Goal: Task Accomplishment & Management: Manage account settings

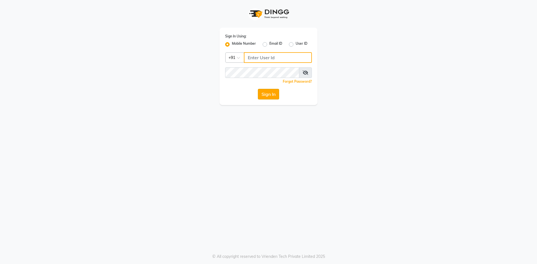
type input "7710904999"
click at [264, 94] on button "Sign In" at bounding box center [268, 94] width 21 height 11
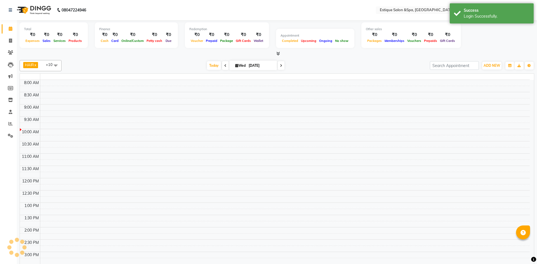
select select "en"
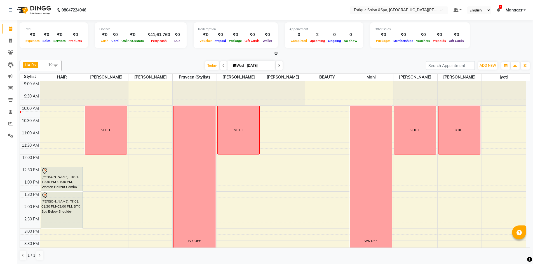
click at [222, 65] on icon at bounding box center [223, 65] width 2 height 3
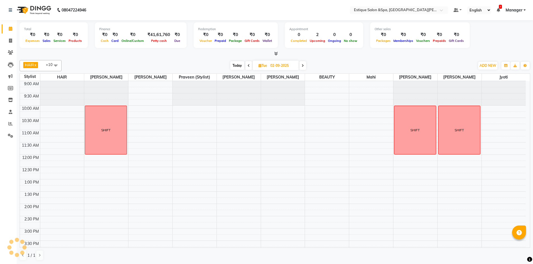
scroll to position [25, 0]
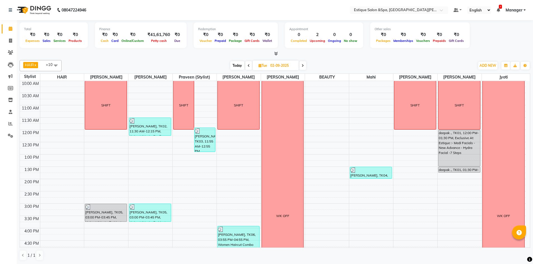
click at [247, 66] on span at bounding box center [248, 65] width 7 height 9
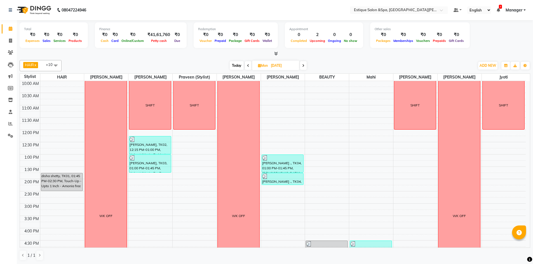
click at [302, 65] on icon at bounding box center [303, 65] width 2 height 3
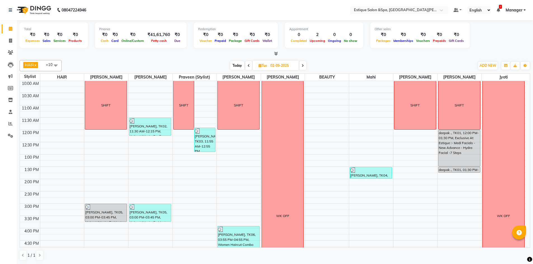
click at [304, 66] on icon at bounding box center [302, 65] width 2 height 3
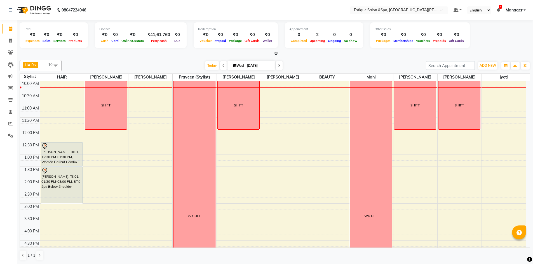
click at [278, 65] on icon at bounding box center [279, 65] width 2 height 3
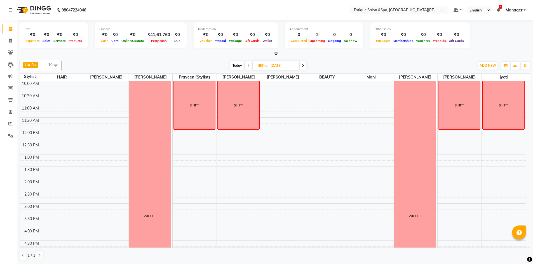
click at [247, 67] on span at bounding box center [248, 65] width 7 height 9
type input "[DATE]"
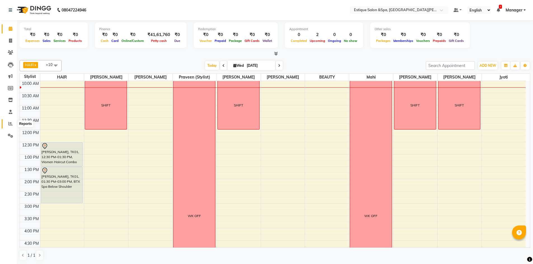
click at [11, 123] on icon at bounding box center [10, 124] width 4 height 4
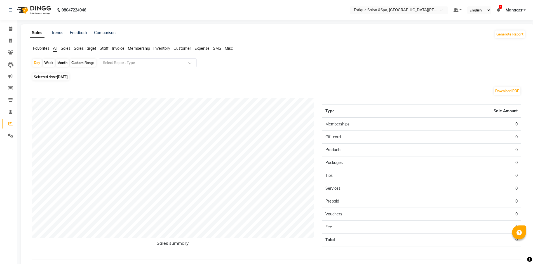
click at [104, 46] on li "Staff" at bounding box center [104, 49] width 9 height 6
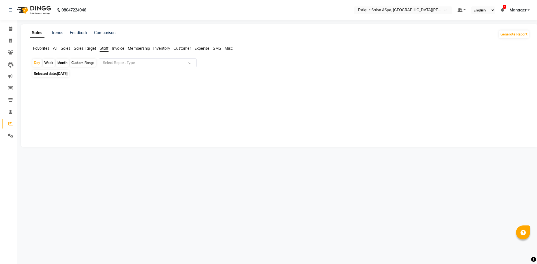
click at [49, 63] on div "Week" at bounding box center [49, 63] width 12 height 8
select select "9"
select select "2025"
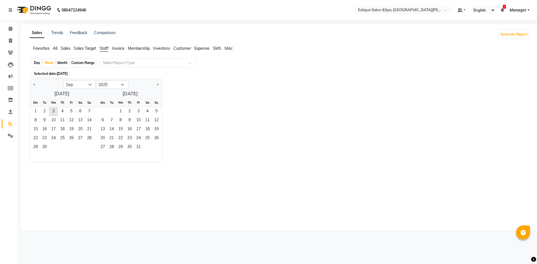
click at [62, 63] on div "Month" at bounding box center [62, 63] width 13 height 8
select select "9"
select select "2025"
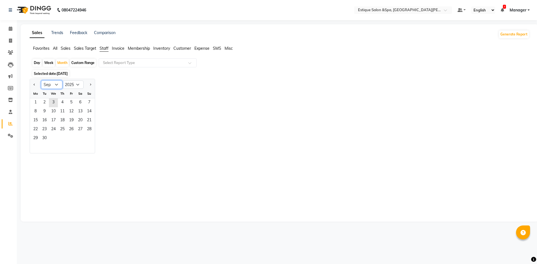
click at [57, 83] on select "Jan Feb Mar Apr May Jun [DATE] Aug Sep Oct Nov Dec" at bounding box center [51, 85] width 21 height 8
select select "8"
click at [41, 81] on select "Jan Feb Mar Apr May Jun [DATE] Aug Sep Oct Nov Dec" at bounding box center [51, 85] width 21 height 8
click at [72, 101] on span "1" at bounding box center [71, 102] width 9 height 9
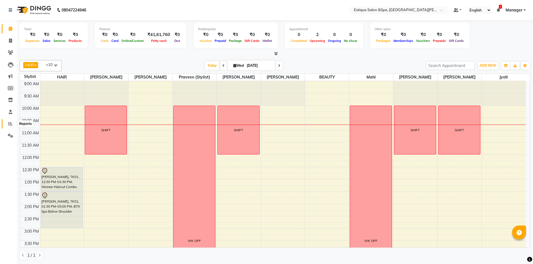
click at [8, 122] on span at bounding box center [11, 124] width 10 height 6
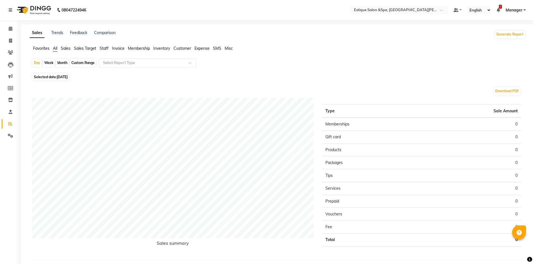
click at [60, 64] on div "Month" at bounding box center [62, 63] width 13 height 8
select select "9"
select select "2025"
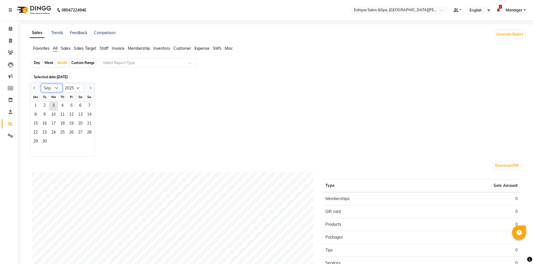
click at [55, 88] on select "Jan Feb Mar Apr May Jun [DATE] Aug Sep Oct Nov Dec" at bounding box center [51, 88] width 21 height 8
select select "8"
click at [41, 84] on select "Jan Feb Mar Apr May Jun [DATE] Aug Sep Oct Nov Dec" at bounding box center [51, 88] width 21 height 8
drag, startPoint x: 73, startPoint y: 108, endPoint x: 47, endPoint y: 133, distance: 36.2
click at [47, 133] on ngb-datepicker-month "Mo Tu We Th Fr Sa Su 1 2 3 4 5 6 7 8 9 10 11 12 13 14 15 16 17 18 19 20 21 22 2…" at bounding box center [62, 125] width 65 height 64
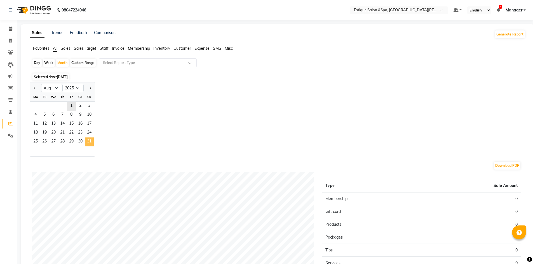
click at [88, 143] on span "31" at bounding box center [89, 142] width 9 height 9
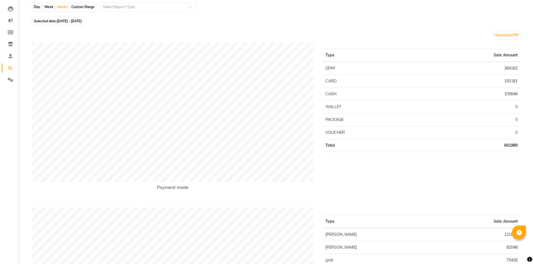
scroll to position [28, 0]
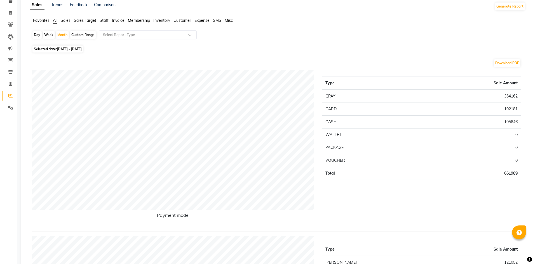
click at [106, 20] on span "Staff" at bounding box center [104, 20] width 9 height 5
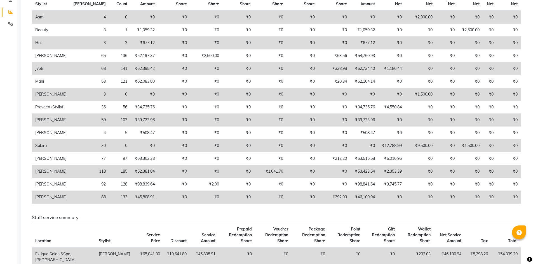
scroll to position [56, 0]
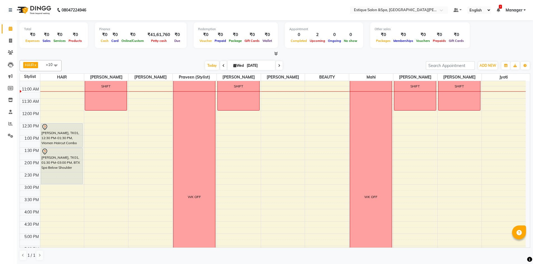
scroll to position [34, 0]
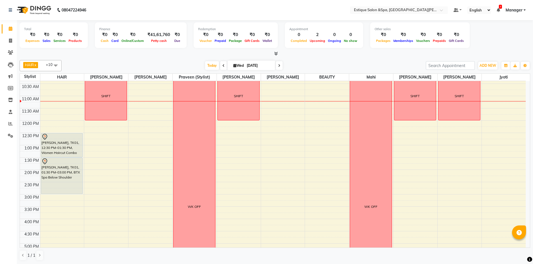
click at [220, 65] on span at bounding box center [223, 65] width 7 height 9
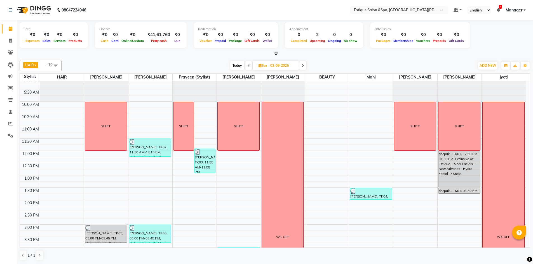
scroll to position [7, 0]
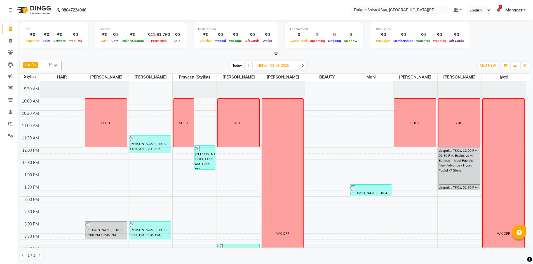
click at [305, 66] on span at bounding box center [302, 65] width 7 height 9
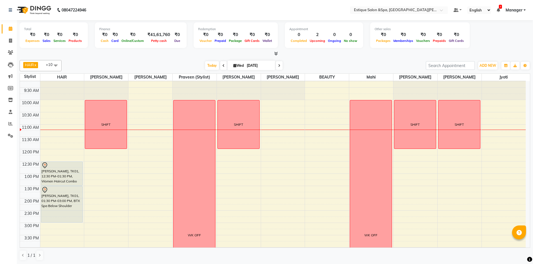
scroll to position [0, 0]
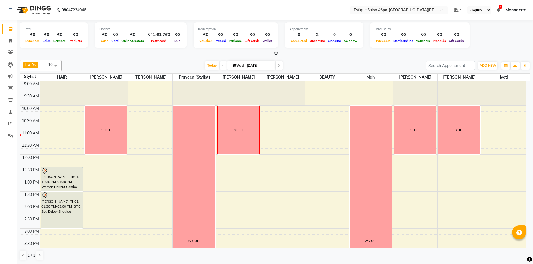
click at [279, 67] on icon at bounding box center [279, 65] width 2 height 3
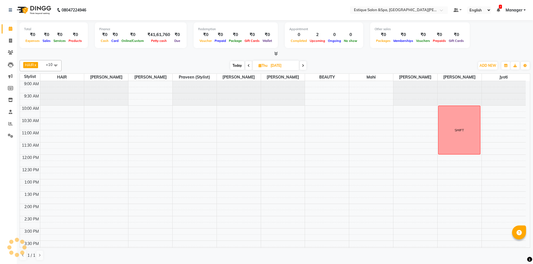
scroll to position [49, 0]
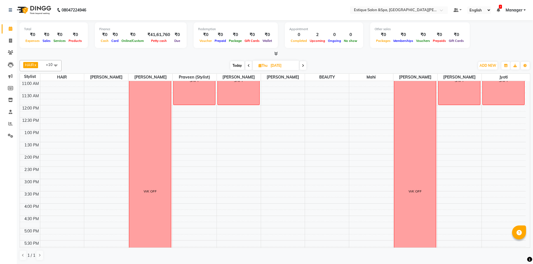
click at [236, 64] on span "Today" at bounding box center [237, 65] width 14 height 9
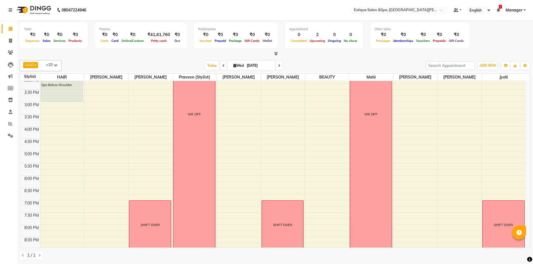
scroll to position [140, 0]
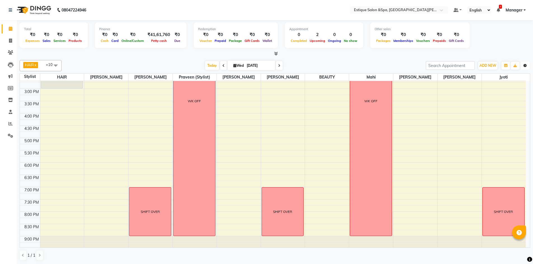
click at [524, 65] on icon "button" at bounding box center [524, 65] width 3 height 3
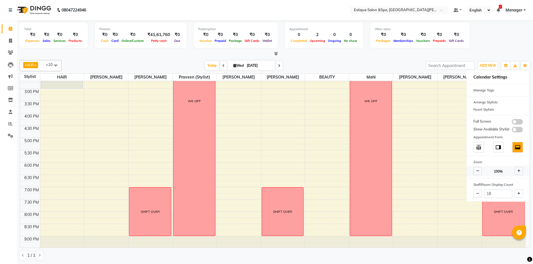
click at [476, 171] on icon at bounding box center [477, 170] width 3 height 3
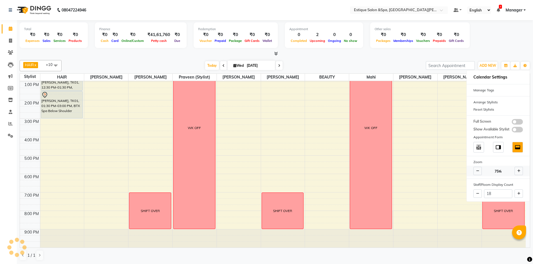
scroll to position [73, 0]
click at [476, 171] on icon at bounding box center [477, 170] width 3 height 3
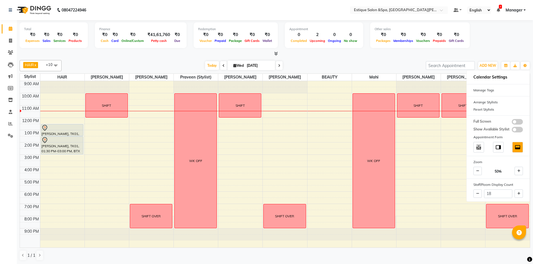
drag, startPoint x: 514, startPoint y: 42, endPoint x: 516, endPoint y: 40, distance: 3.0
click at [514, 42] on div "Total ₹0 Expenses ₹0 Sales ₹0 Services ₹0 Products Finance ₹0 Cash ₹0 Card ₹0 O…" at bounding box center [275, 35] width 510 height 27
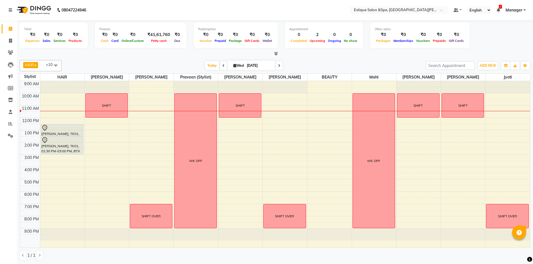
click at [280, 65] on span at bounding box center [279, 65] width 7 height 9
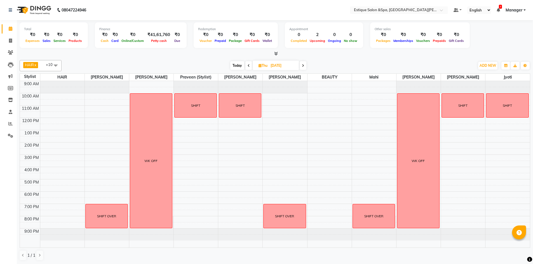
click at [304, 65] on span at bounding box center [302, 65] width 7 height 9
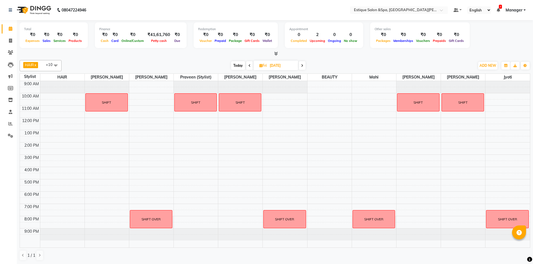
click at [303, 65] on icon at bounding box center [302, 65] width 2 height 3
click at [235, 66] on span "Today" at bounding box center [237, 65] width 14 height 9
type input "[DATE]"
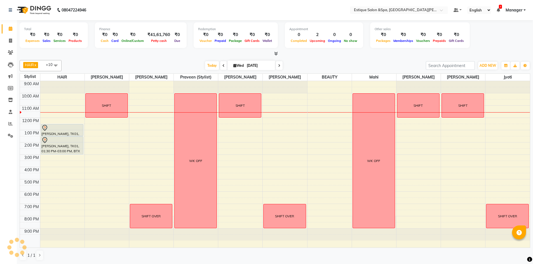
click at [238, 64] on span "Wed" at bounding box center [238, 65] width 13 height 4
select select "9"
select select "2025"
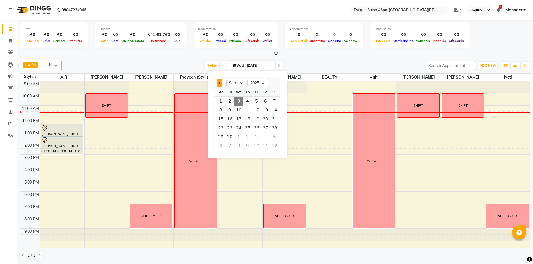
click at [219, 83] on span "Previous month" at bounding box center [220, 83] width 2 height 2
select select "8"
click at [271, 136] on span "31" at bounding box center [274, 137] width 9 height 9
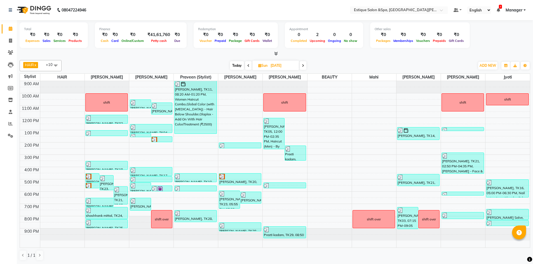
click at [304, 66] on icon at bounding box center [303, 65] width 2 height 3
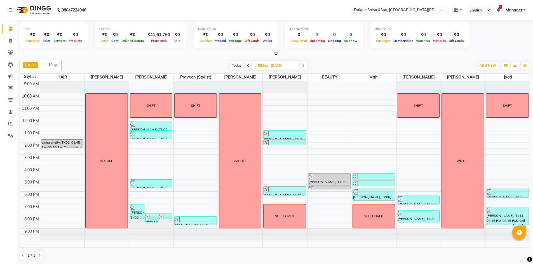
click at [304, 66] on icon at bounding box center [303, 65] width 2 height 3
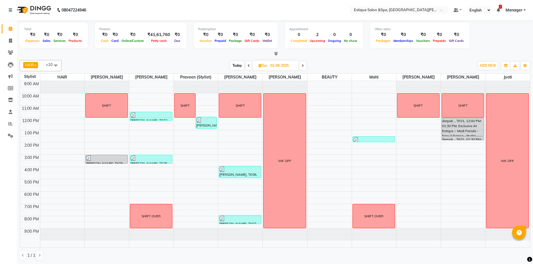
scroll to position [0, 0]
click at [247, 63] on span at bounding box center [248, 65] width 7 height 9
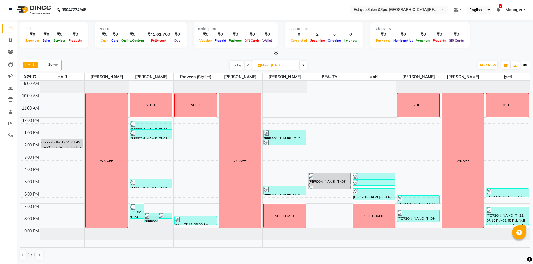
click at [524, 64] on icon "button" at bounding box center [524, 65] width 3 height 3
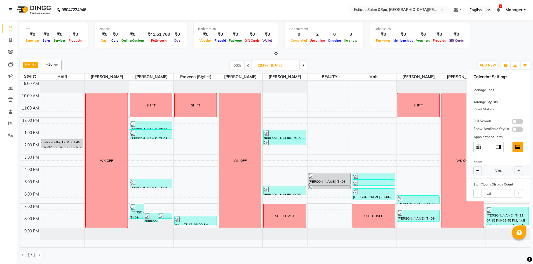
click at [517, 170] on icon at bounding box center [518, 170] width 3 height 3
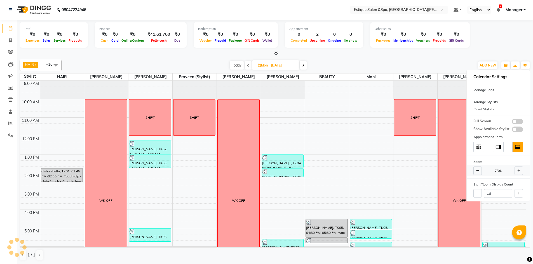
click at [517, 170] on icon at bounding box center [518, 170] width 3 height 3
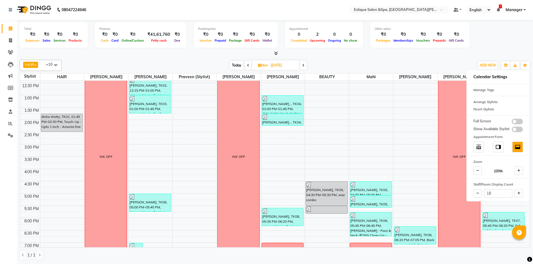
scroll to position [140, 0]
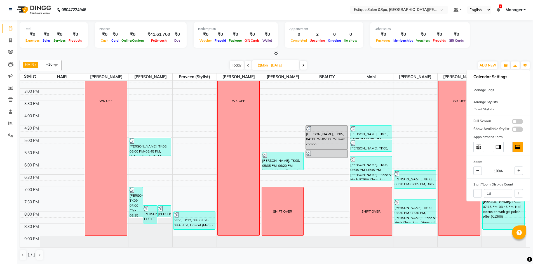
click at [304, 65] on icon at bounding box center [303, 65] width 2 height 3
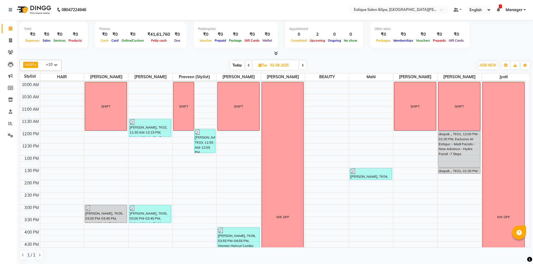
scroll to position [0, 0]
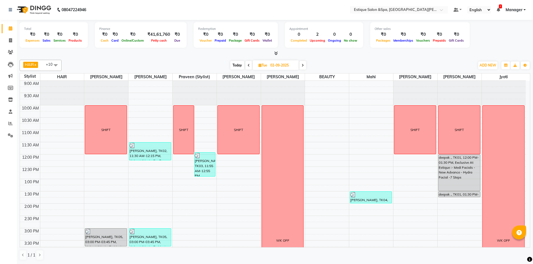
click at [304, 65] on span at bounding box center [302, 65] width 7 height 9
type input "[DATE]"
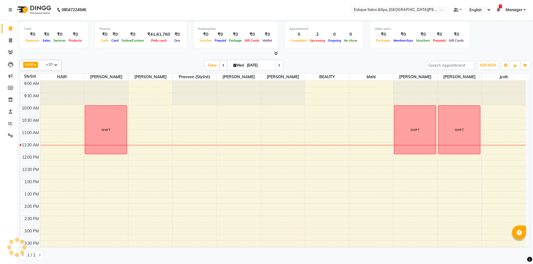
scroll to position [49, 0]
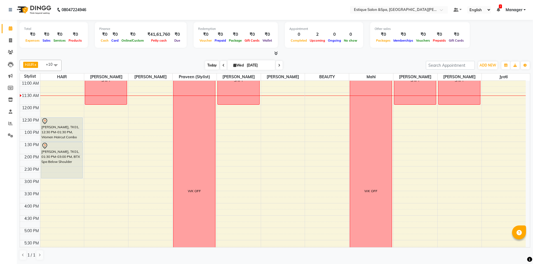
click at [208, 63] on span "Today" at bounding box center [212, 65] width 14 height 9
click at [248, 63] on input "[DATE]" at bounding box center [259, 65] width 28 height 8
select select "9"
select select "2025"
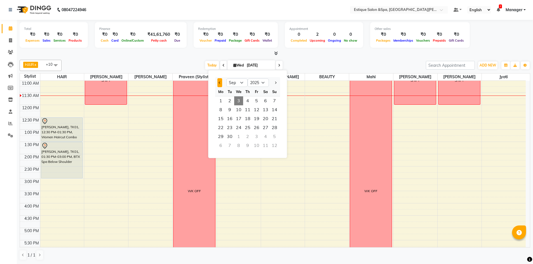
click at [220, 82] on span "Previous month" at bounding box center [220, 83] width 2 height 2
select select "8"
click at [277, 136] on span "31" at bounding box center [274, 136] width 9 height 9
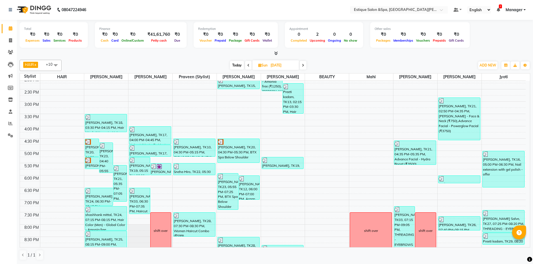
scroll to position [153, 0]
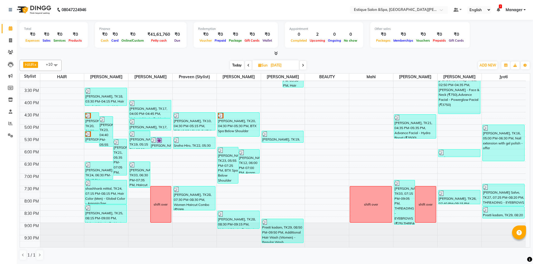
click at [247, 65] on icon at bounding box center [248, 65] width 2 height 3
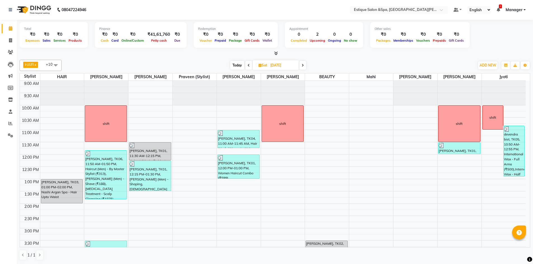
scroll to position [84, 0]
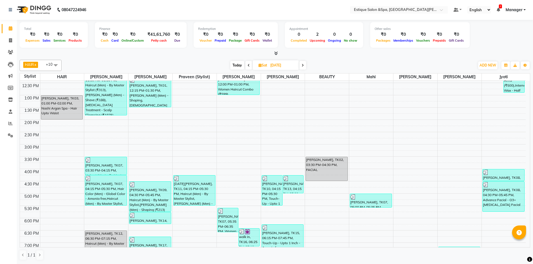
click at [303, 67] on icon at bounding box center [302, 65] width 2 height 3
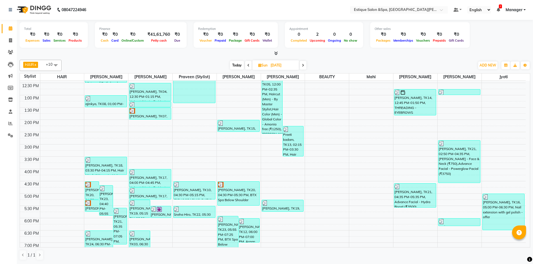
drag, startPoint x: 300, startPoint y: 65, endPoint x: 313, endPoint y: 67, distance: 13.6
click at [300, 65] on span at bounding box center [302, 65] width 7 height 9
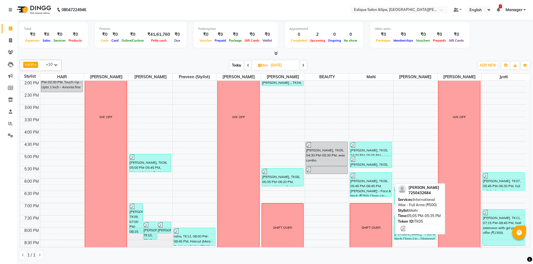
scroll to position [133, 0]
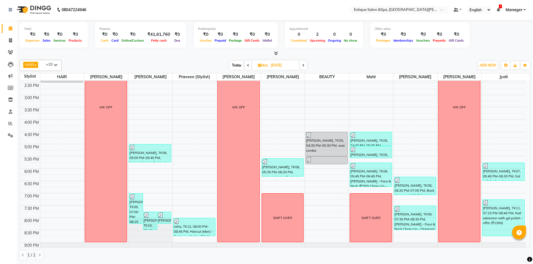
click at [237, 66] on span "Today" at bounding box center [237, 65] width 14 height 9
type input "[DATE]"
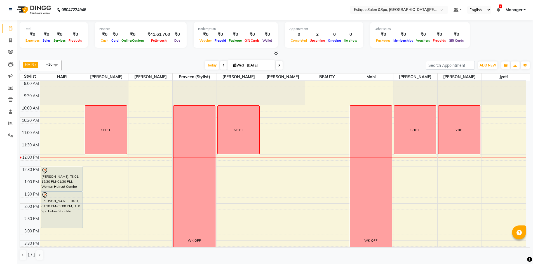
scroll to position [0, 0]
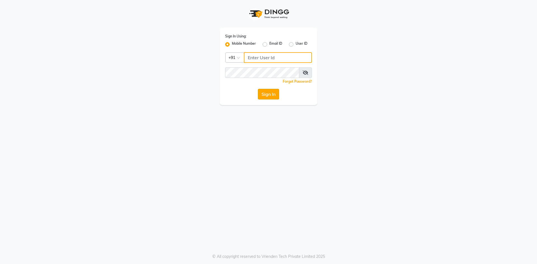
type input "7710904999"
click at [272, 94] on button "Sign In" at bounding box center [268, 94] width 21 height 11
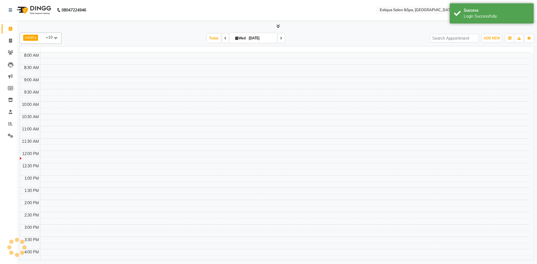
select select "en"
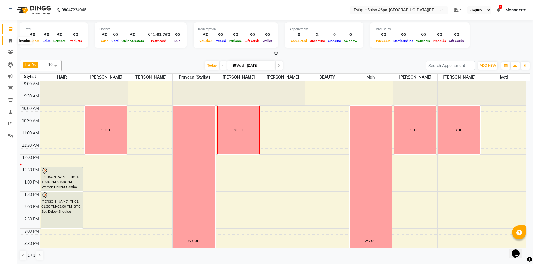
click at [11, 41] on icon at bounding box center [10, 41] width 3 height 4
select select "3928"
select select "service"
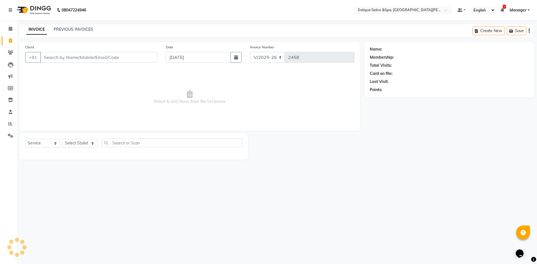
click at [48, 52] on input "Client" at bounding box center [98, 57] width 117 height 11
click at [52, 55] on input "Client" at bounding box center [98, 57] width 117 height 11
click at [12, 30] on icon at bounding box center [11, 29] width 4 height 4
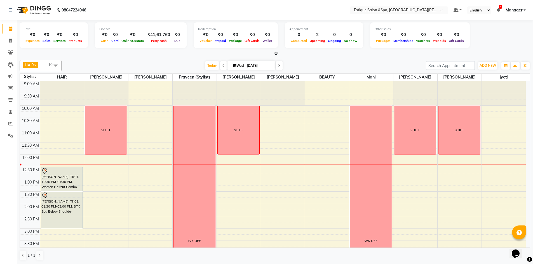
click at [241, 171] on div "9:00 AM 9:30 AM 10:00 AM 10:30 AM 11:00 AM 11:30 AM 12:00 PM 12:30 PM 1:00 PM 1…" at bounding box center [272, 241] width 505 height 320
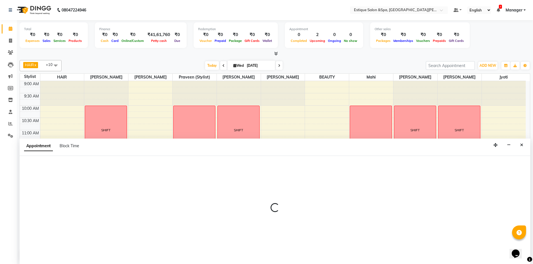
scroll to position [0, 0]
select select "80462"
select select "tentative"
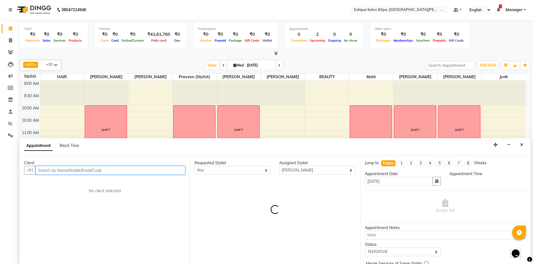
click at [78, 169] on input "text" at bounding box center [111, 170] width 150 height 9
select select "750"
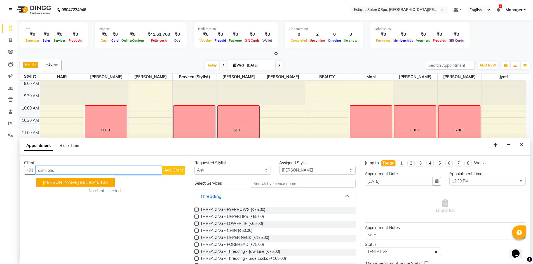
click at [82, 183] on ngb-highlight "9819346402" at bounding box center [94, 182] width 28 height 6
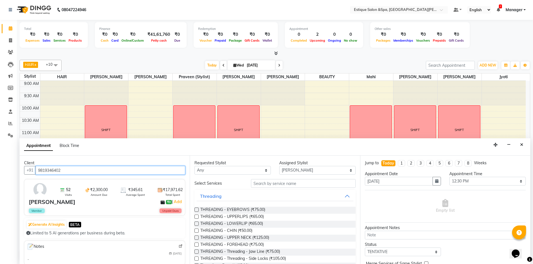
type input "9819346402"
click at [313, 183] on input "text" at bounding box center [303, 183] width 105 height 9
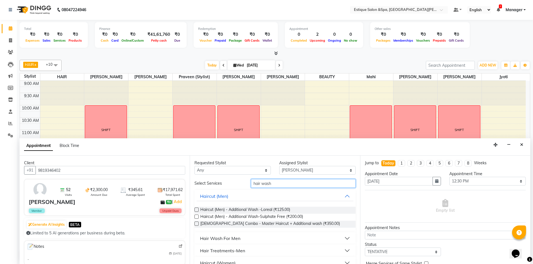
type input "hair wash"
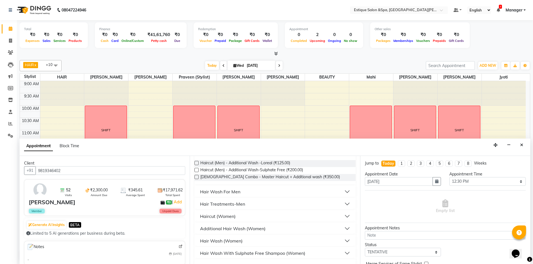
scroll to position [56, 0]
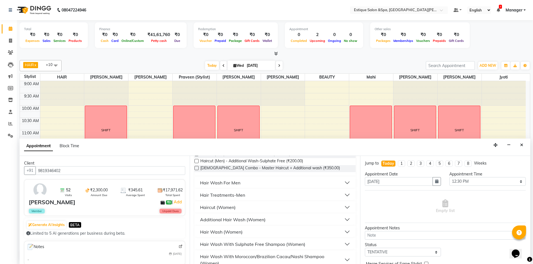
click at [343, 231] on button "Hair Wash (Women)" at bounding box center [275, 232] width 156 height 10
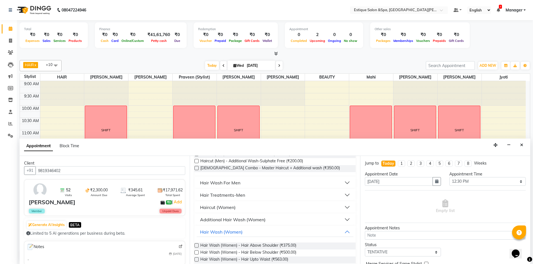
drag, startPoint x: 273, startPoint y: 252, endPoint x: 372, endPoint y: 231, distance: 101.3
click at [273, 252] on span "Hair Wash (Women) - Hair Below Shoulder (₹500.00)" at bounding box center [248, 253] width 96 height 7
checkbox input "false"
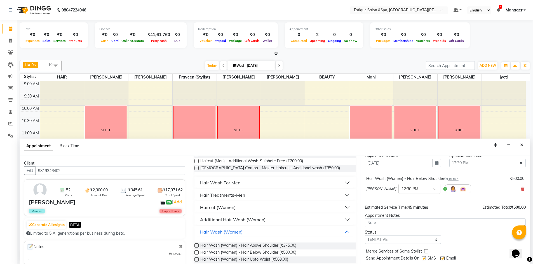
scroll to position [33, 0]
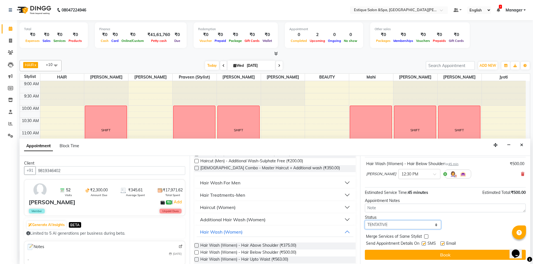
click at [389, 226] on select "Select TENTATIVE CONFIRM CHECK-IN UPCOMING" at bounding box center [403, 225] width 76 height 9
select select "confirm booking"
click at [365, 221] on select "Select TENTATIVE CONFIRM CHECK-IN UPCOMING" at bounding box center [403, 225] width 76 height 9
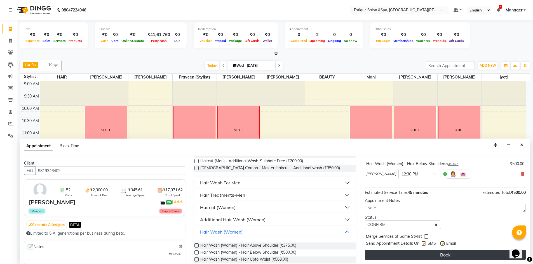
click at [400, 252] on button "Book" at bounding box center [445, 255] width 161 height 10
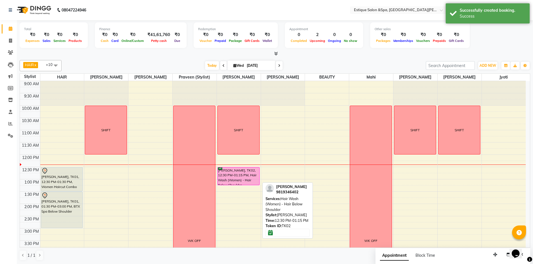
click at [251, 171] on div "Asmi Bhatt, TK02, 12:30 PM-01:15 PM, Hair Wash (Women) - Hair Below Shoulder" at bounding box center [238, 176] width 42 height 18
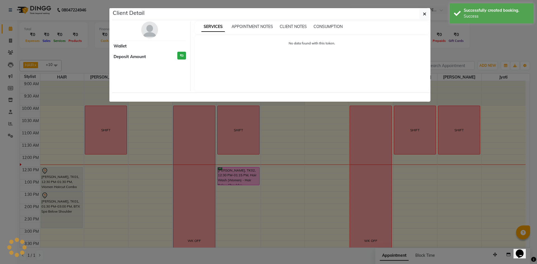
select select "6"
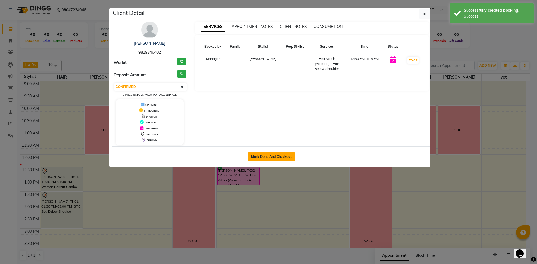
click at [261, 159] on button "Mark Done And Checkout" at bounding box center [271, 156] width 48 height 9
select select "service"
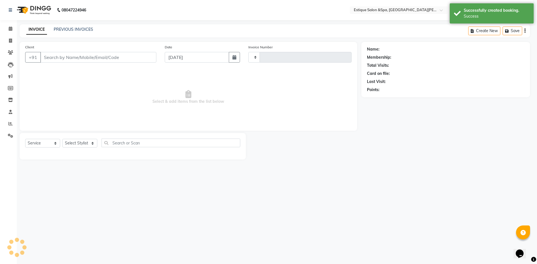
type input "2458"
select select "3928"
type input "9819346402"
select select "80462"
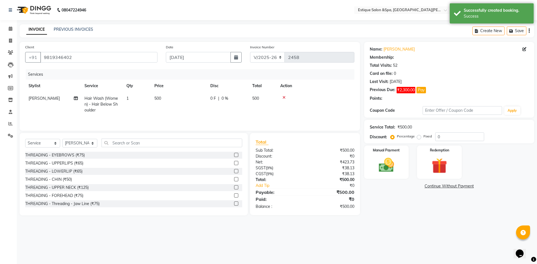
select select "1: Object"
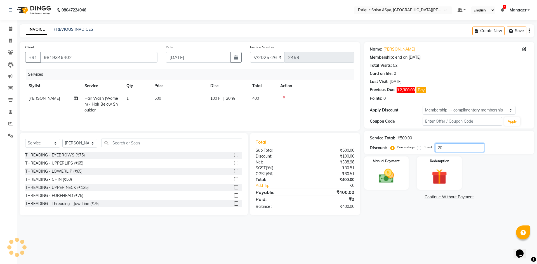
drag, startPoint x: 448, startPoint y: 148, endPoint x: 406, endPoint y: 151, distance: 41.2
click at [420, 151] on div "Percentage Fixed 20" at bounding box center [437, 147] width 93 height 9
type input "100"
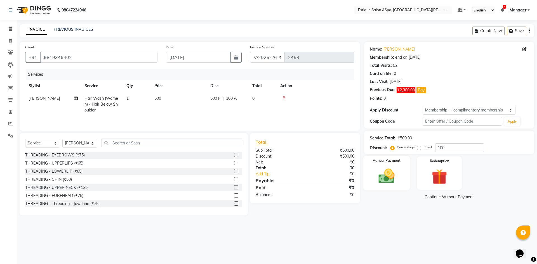
click at [390, 174] on img at bounding box center [386, 176] width 26 height 18
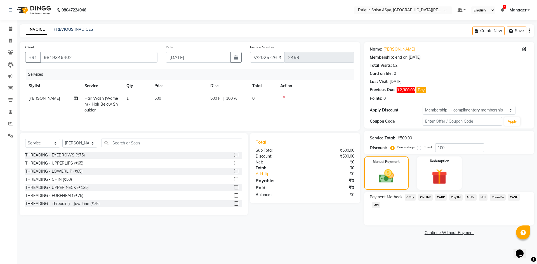
click at [409, 196] on span "GPay" at bounding box center [410, 197] width 11 height 6
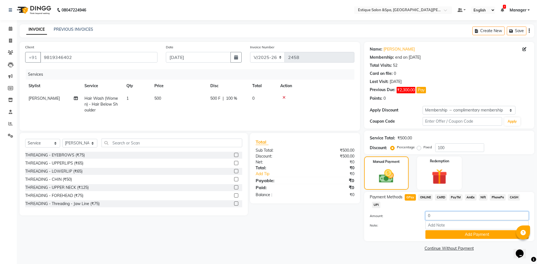
drag, startPoint x: 442, startPoint y: 214, endPoint x: 269, endPoint y: 212, distance: 173.1
click at [279, 211] on div "Client +91 9819346402 Date 03-09-2025 Invoice Number V/2025 V/2025-26 2458 Serv…" at bounding box center [276, 147] width 523 height 211
click at [514, 197] on span "CASH" at bounding box center [514, 197] width 12 height 6
click at [510, 197] on span "CASH" at bounding box center [514, 197] width 12 height 6
click at [11, 29] on icon at bounding box center [11, 29] width 4 height 4
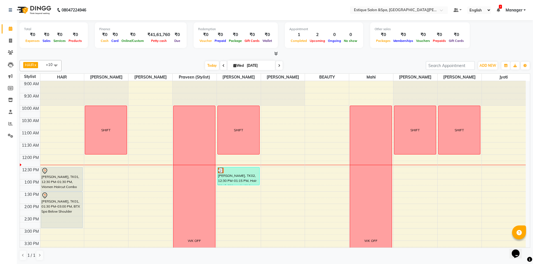
scroll to position [28, 0]
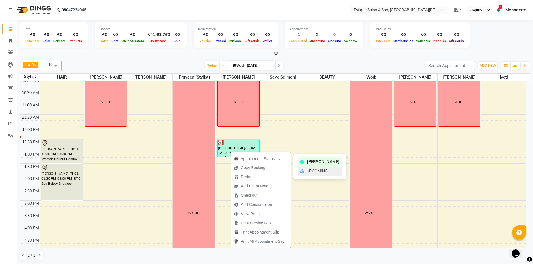
click at [310, 170] on font "UPCOMING" at bounding box center [316, 171] width 21 height 5
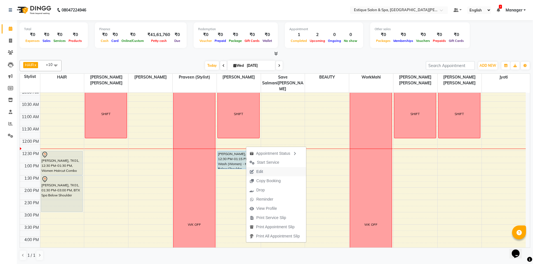
click at [260, 171] on span "Edit" at bounding box center [259, 172] width 7 height 6
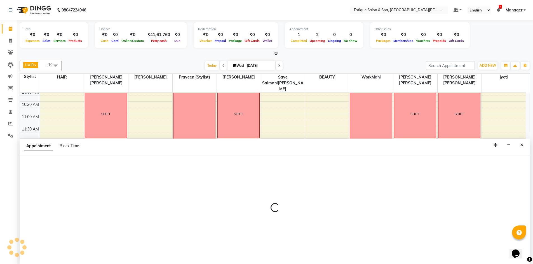
select select "tentative"
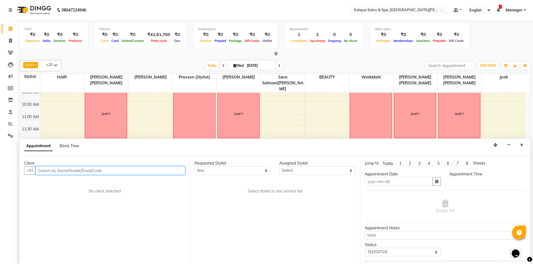
scroll to position [0, 0]
type input "[DATE]"
select select "upcoming"
select select "750"
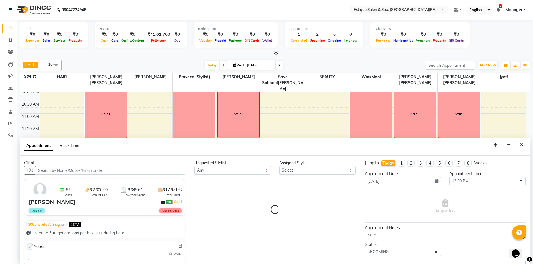
click at [436, 181] on icon "button" at bounding box center [436, 181] width 3 height 4
select select "80462"
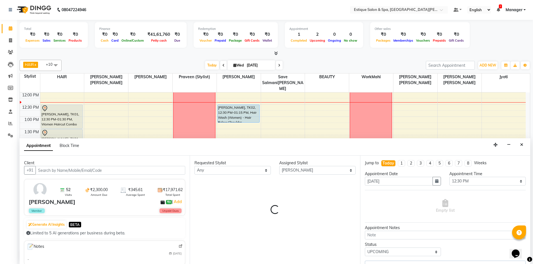
select select "1627"
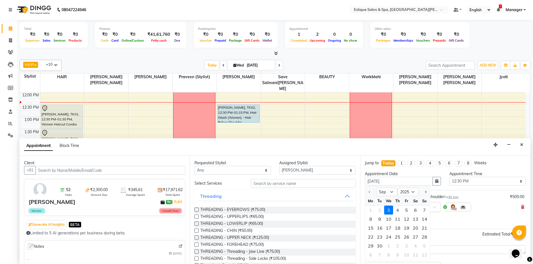
click at [397, 209] on div "4" at bounding box center [397, 210] width 9 height 9
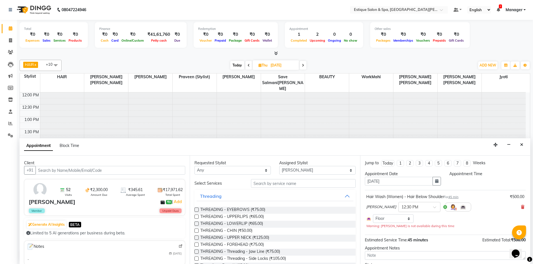
type input "[DATE]"
select select "750"
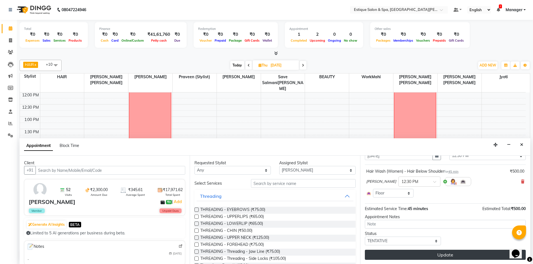
scroll to position [26, 0]
click at [438, 255] on button "Update" at bounding box center [445, 255] width 161 height 10
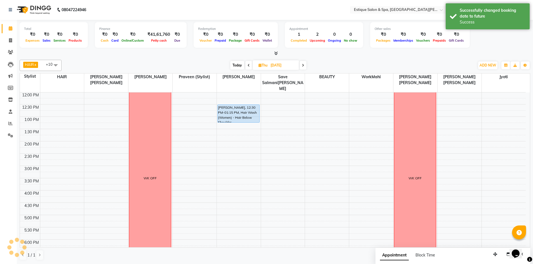
scroll to position [0, 0]
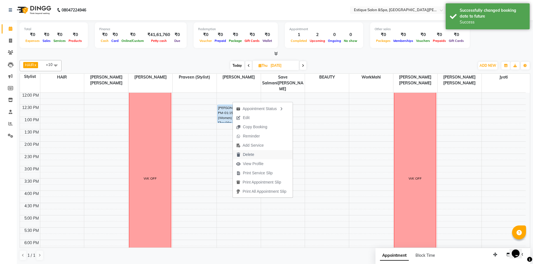
click at [264, 154] on button "Delete" at bounding box center [263, 154] width 60 height 9
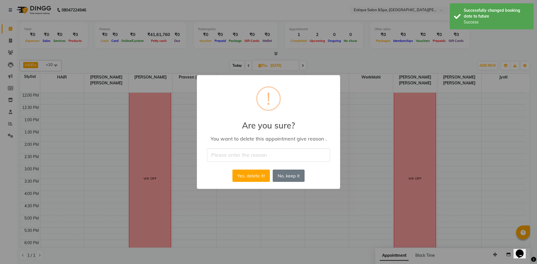
click at [264, 174] on button "Yes, delete it!" at bounding box center [250, 176] width 37 height 12
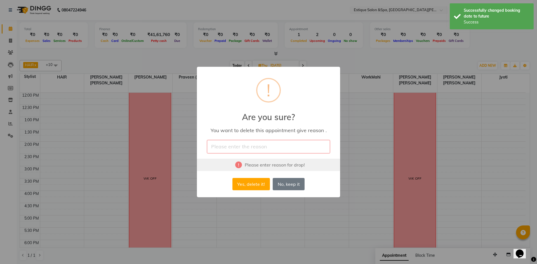
click at [255, 150] on input "text" at bounding box center [268, 146] width 123 height 13
type input "cANCEl"
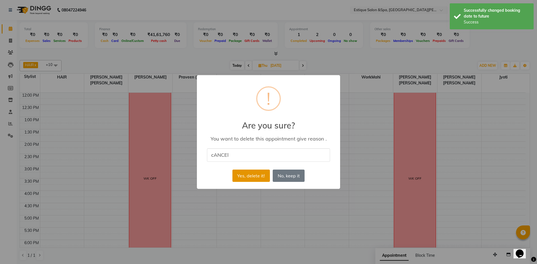
click at [260, 177] on button "Yes, delete it!" at bounding box center [250, 176] width 37 height 12
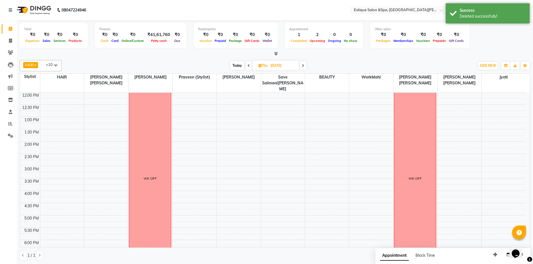
click at [236, 64] on span "Today" at bounding box center [237, 65] width 14 height 9
type input "[DATE]"
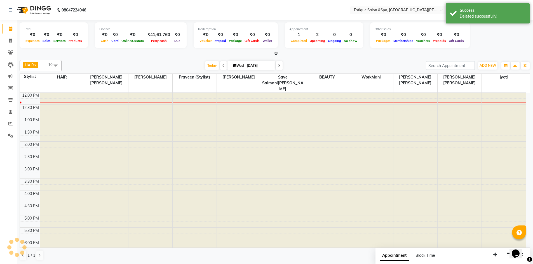
scroll to position [74, 0]
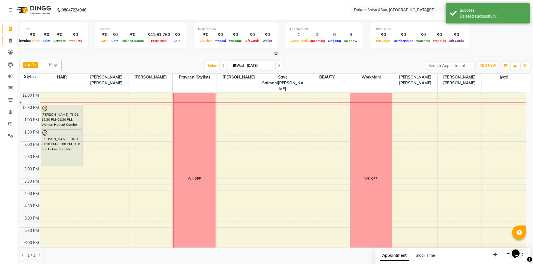
drag, startPoint x: 13, startPoint y: 41, endPoint x: 21, endPoint y: 41, distance: 8.1
click at [13, 41] on span at bounding box center [11, 41] width 10 height 6
select select "service"
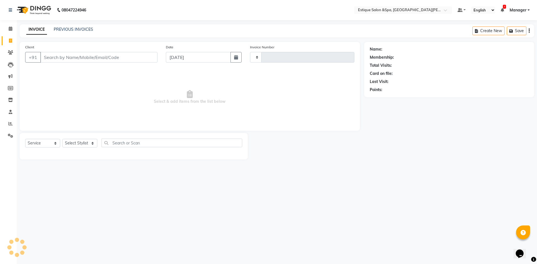
click at [106, 53] on input "Client" at bounding box center [98, 57] width 117 height 11
type input "2458"
select select "3928"
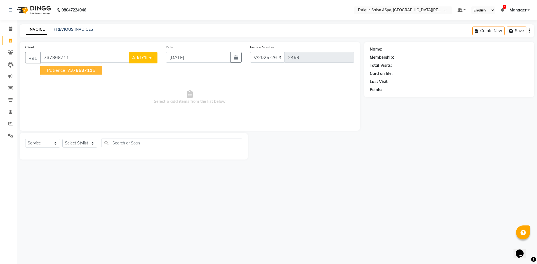
click at [86, 72] on font "737868711" at bounding box center [79, 70] width 25 height 6
type input "7378687115"
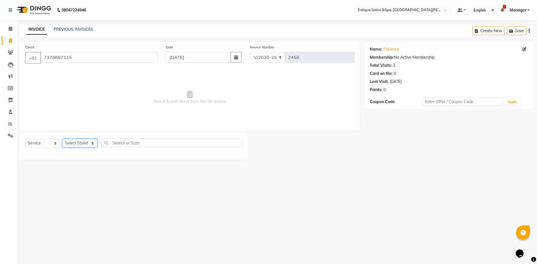
click at [88, 141] on select "Select Stylist aaves Asmi BEAUTY HAIR Haniya shaikh Jyoti kanchan pp laxmi pp M…" at bounding box center [79, 143] width 35 height 9
select select "30412"
click at [62, 139] on select "Select Stylist aaves Asmi BEAUTY HAIR Haniya shaikh Jyoti kanchan pp laxmi pp M…" at bounding box center [79, 143] width 35 height 9
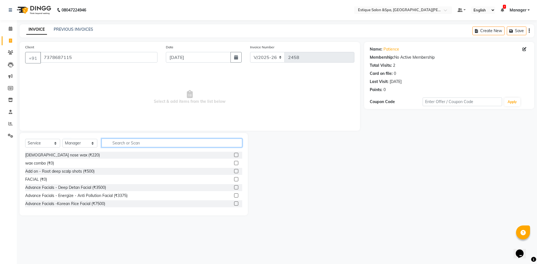
click at [136, 140] on input "text" at bounding box center [171, 143] width 141 height 9
click at [11, 39] on icon at bounding box center [10, 41] width 3 height 4
select select "service"
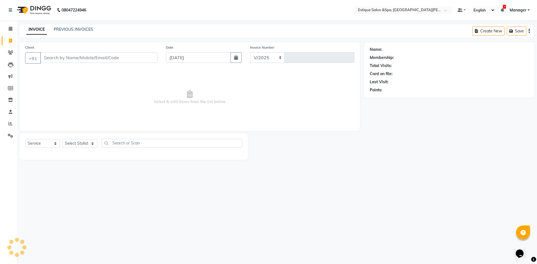
select select "3928"
type input "2458"
click at [13, 25] on link "Calendar" at bounding box center [8, 28] width 13 height 9
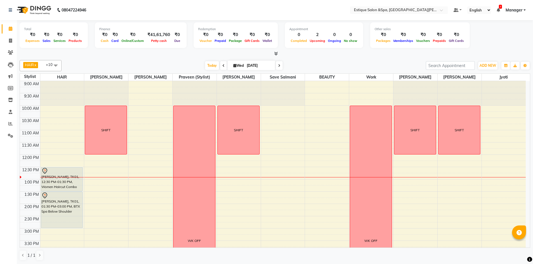
click at [107, 218] on div "9:00 AM 9:30 AM 10:00 AM 10:30 AM 11:00 AM 11:30 AM 12:00 PM 12:30 PM 1:00 PM 1…" at bounding box center [272, 241] width 505 height 320
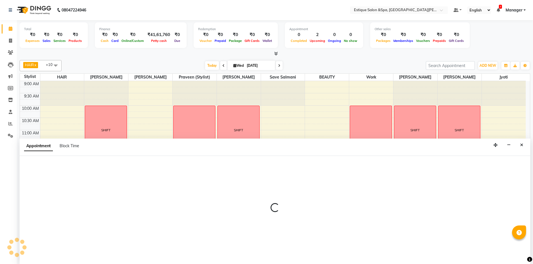
scroll to position [0, 0]
select select "67100"
select select "tentative"
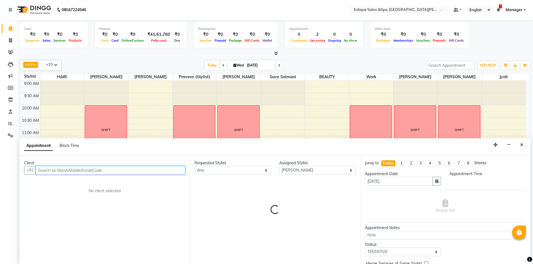
click at [72, 170] on input "text" at bounding box center [111, 170] width 150 height 9
select select "870"
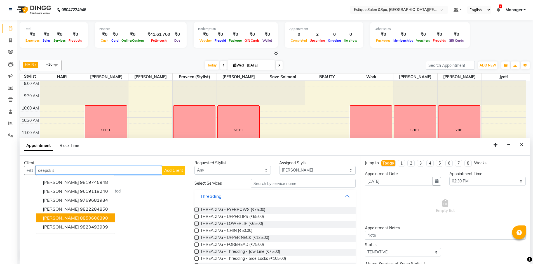
click at [80, 219] on ngb-highlight "8850606390" at bounding box center [94, 218] width 28 height 6
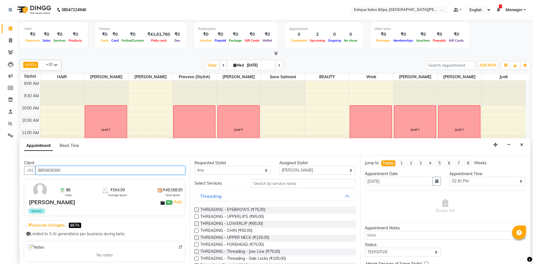
type input "8850606390"
click at [285, 185] on input "text" at bounding box center [303, 183] width 105 height 9
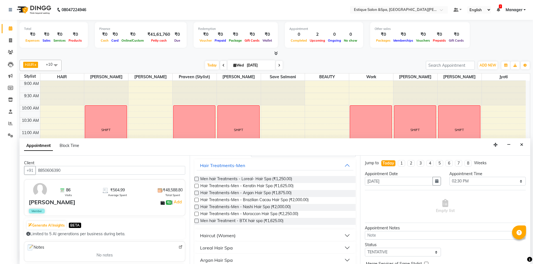
scroll to position [0, 0]
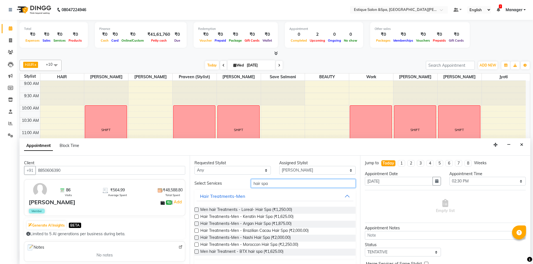
click at [280, 184] on input "hair spa" at bounding box center [303, 183] width 105 height 9
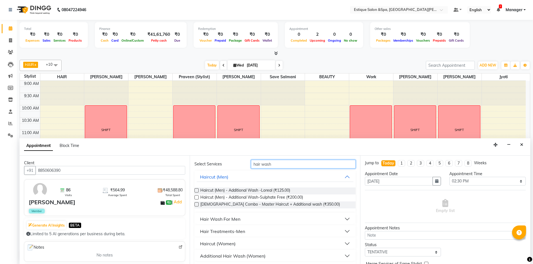
scroll to position [28, 0]
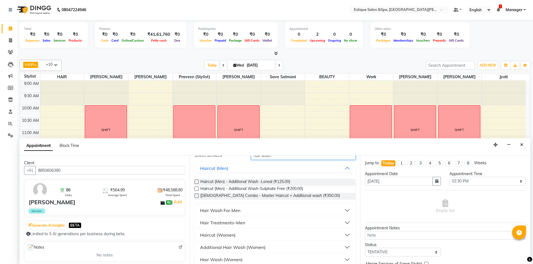
type input "hair wash"
click at [344, 236] on button "Haircut (Women)" at bounding box center [275, 235] width 156 height 10
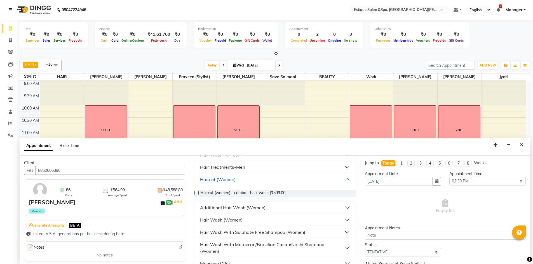
scroll to position [84, 0]
click at [342, 221] on button "Hair Wash (Women)" at bounding box center [275, 220] width 156 height 10
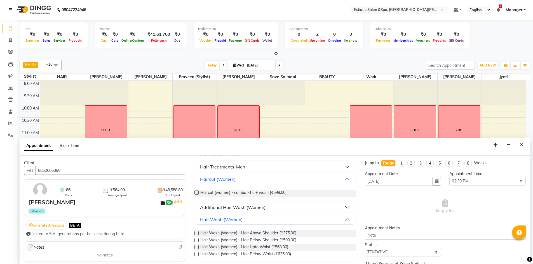
drag, startPoint x: 282, startPoint y: 245, endPoint x: 349, endPoint y: 248, distance: 67.4
click at [282, 245] on span "Hair Wash (Women) - Hair Upto Waist (₹563.00)" at bounding box center [244, 247] width 88 height 7
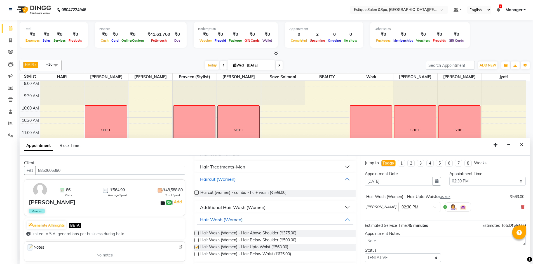
checkbox input "false"
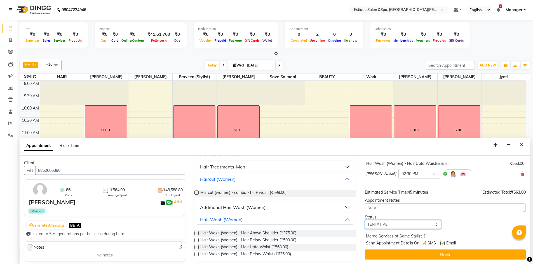
click at [387, 227] on select "Select TENTATIVE CONFIRM CHECK-IN UPCOMING" at bounding box center [403, 224] width 76 height 9
select select "confirm booking"
click at [365, 220] on select "Select TENTATIVE CONFIRM CHECK-IN UPCOMING" at bounding box center [403, 224] width 76 height 9
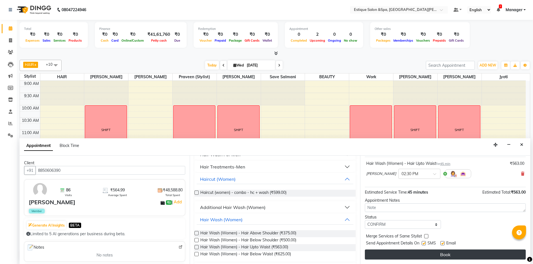
click at [393, 252] on button "Book" at bounding box center [445, 255] width 161 height 10
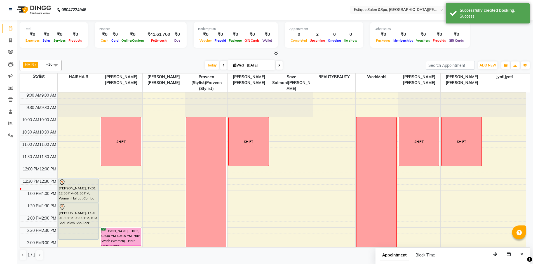
scroll to position [0, 0]
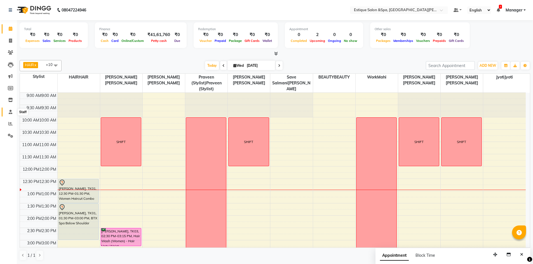
click at [13, 111] on span at bounding box center [11, 112] width 10 height 6
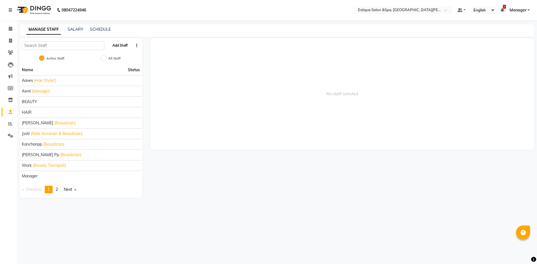
click at [120, 45] on button "Add Staff" at bounding box center [120, 46] width 20 height 10
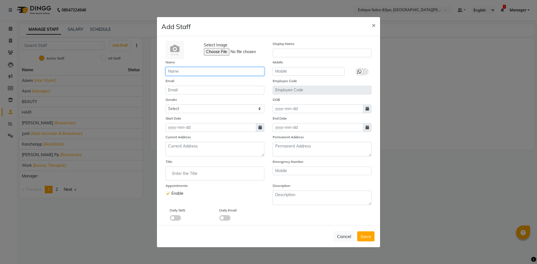
click at [211, 71] on input "text" at bounding box center [214, 71] width 99 height 9
click at [350, 234] on button "Cancel" at bounding box center [344, 236] width 22 height 11
checkbox input "false"
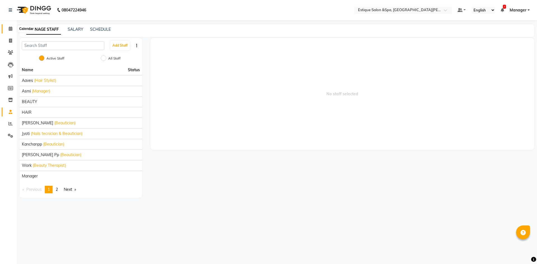
click at [11, 29] on icon at bounding box center [11, 29] width 4 height 4
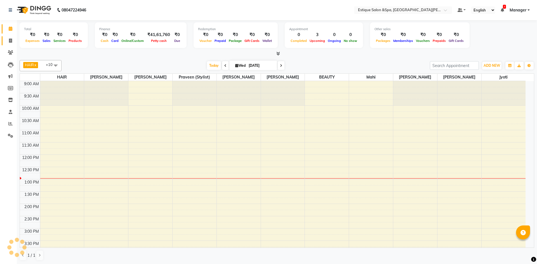
click at [11, 38] on span at bounding box center [11, 41] width 10 height 6
select select "service"
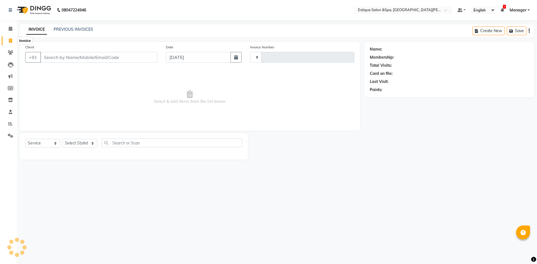
type input "2458"
select select "3928"
click at [12, 30] on icon at bounding box center [11, 29] width 4 height 4
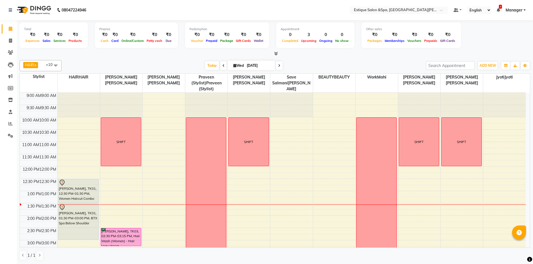
click at [223, 66] on icon at bounding box center [223, 65] width 2 height 3
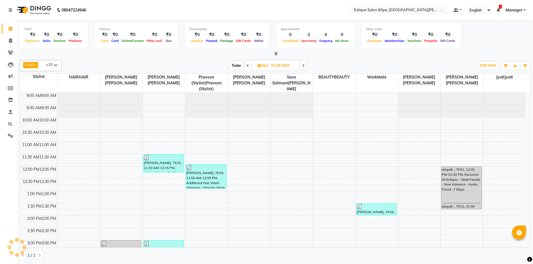
scroll to position [99, 0]
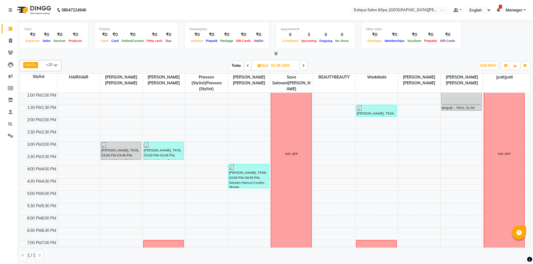
click at [248, 69] on span at bounding box center [247, 65] width 7 height 9
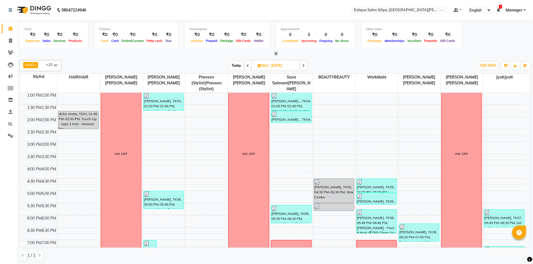
click at [248, 69] on span at bounding box center [247, 65] width 7 height 9
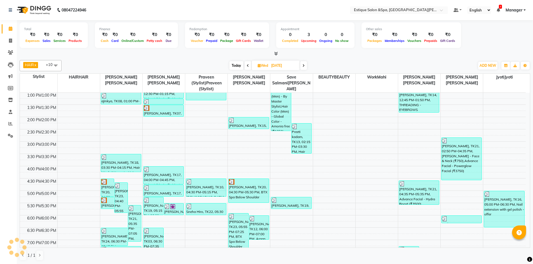
scroll to position [71, 0]
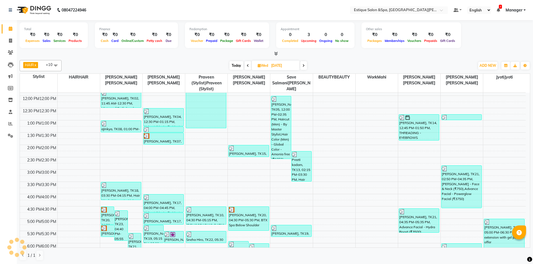
click at [238, 66] on font "Today" at bounding box center [236, 65] width 10 height 4
type input "[DATE]"
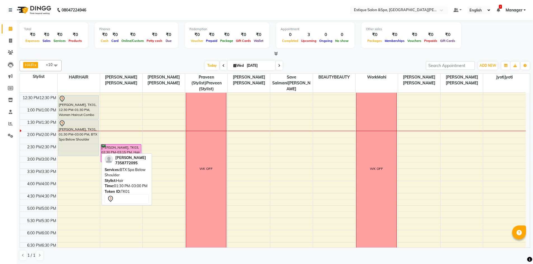
scroll to position [0, 0]
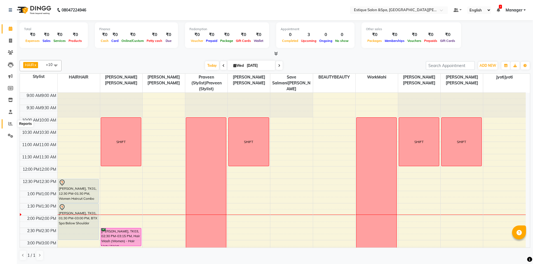
click at [8, 122] on icon at bounding box center [10, 124] width 4 height 4
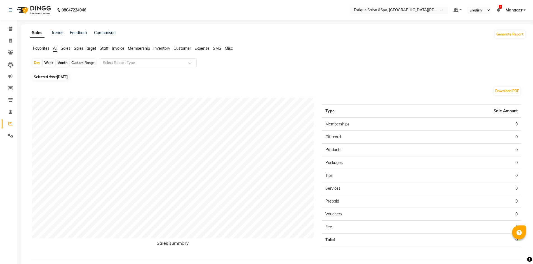
click at [57, 61] on div "Month" at bounding box center [62, 63] width 13 height 8
select select "9"
select select "2025"
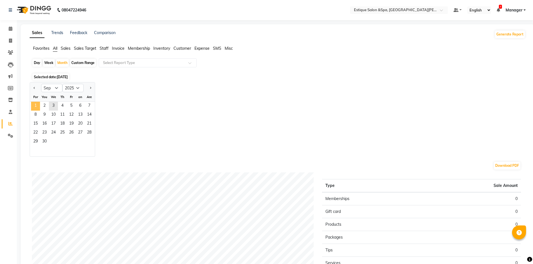
click at [37, 105] on span "1" at bounding box center [35, 106] width 9 height 9
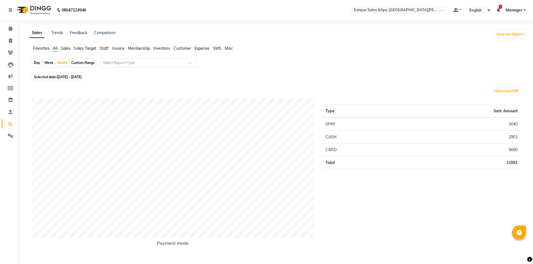
click at [112, 62] on input "text" at bounding box center [142, 63] width 81 height 6
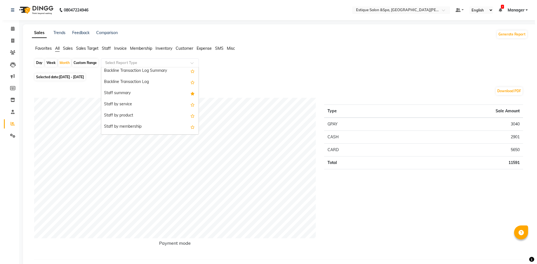
scroll to position [140, 0]
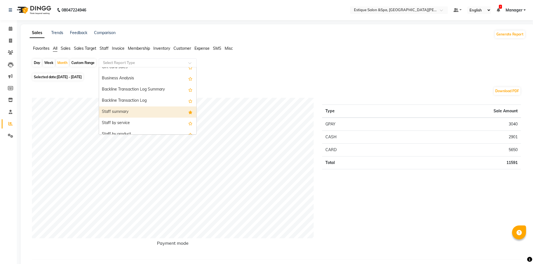
click at [107, 110] on div "Staff summary" at bounding box center [147, 112] width 97 height 11
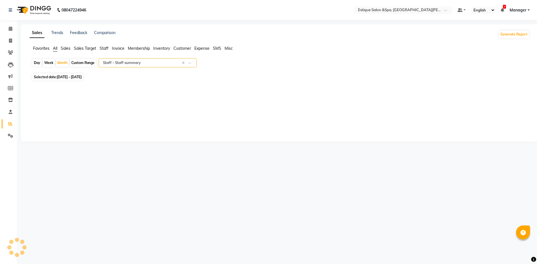
select select "full_report"
select select "csv"
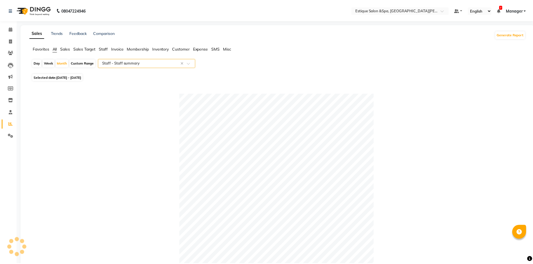
scroll to position [204, 0]
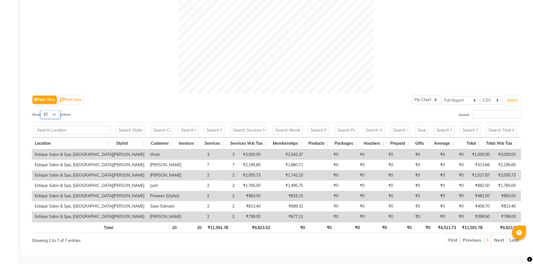
click at [59, 110] on select "10 25 50 100" at bounding box center [51, 114] width 20 height 9
select select "100"
click at [41, 110] on select "10 25 50 100" at bounding box center [51, 114] width 20 height 9
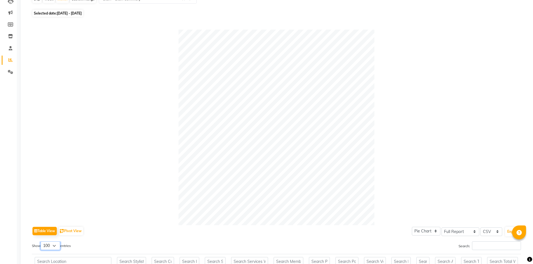
scroll to position [0, 0]
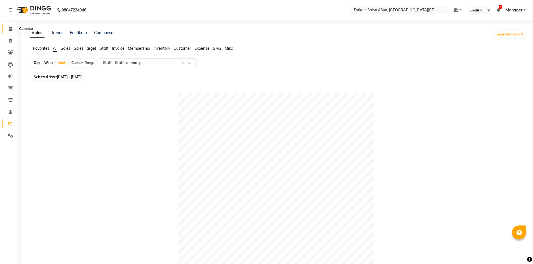
click at [10, 29] on icon at bounding box center [11, 29] width 4 height 4
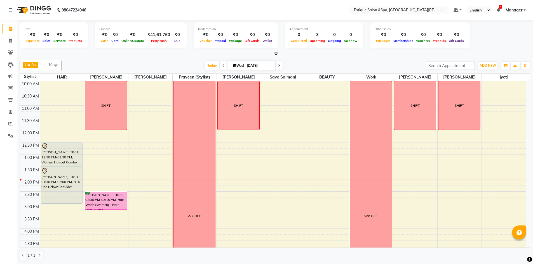
scroll to position [28, 0]
